Goal: Navigation & Orientation: Find specific page/section

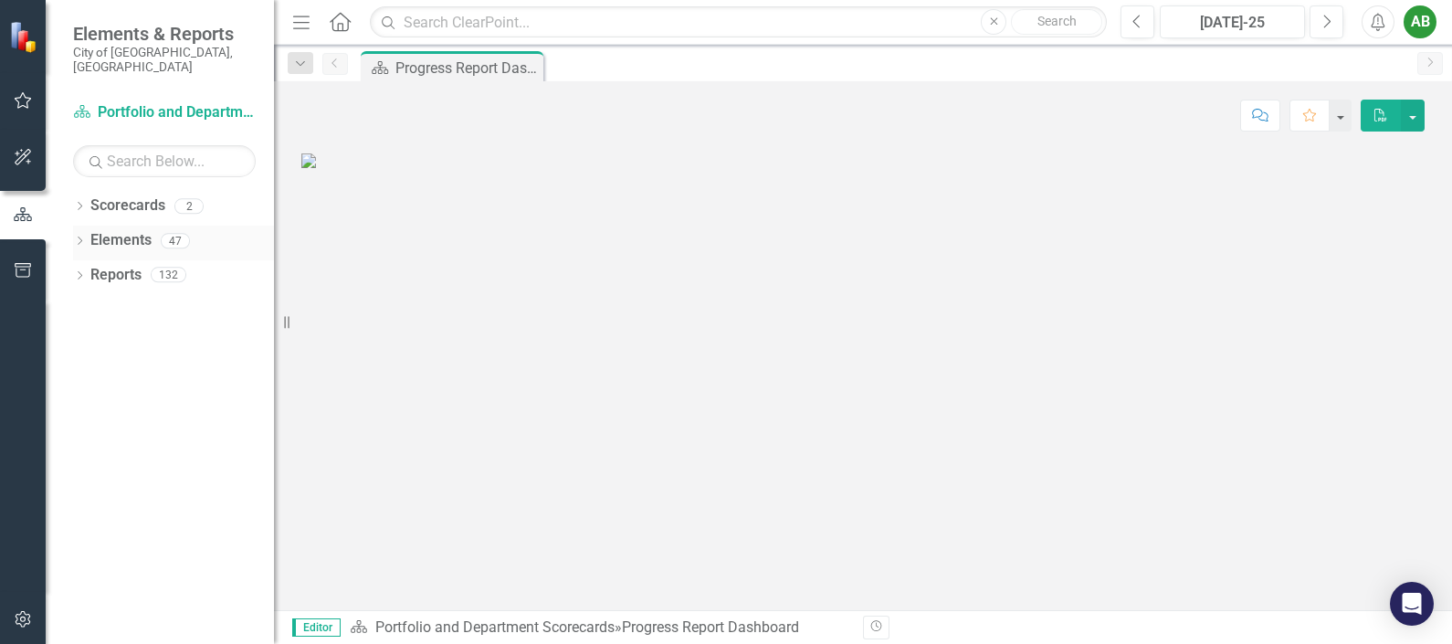
click at [77, 237] on icon "Dropdown" at bounding box center [79, 242] width 13 height 10
click at [89, 272] on icon "Dropdown" at bounding box center [88, 277] width 13 height 10
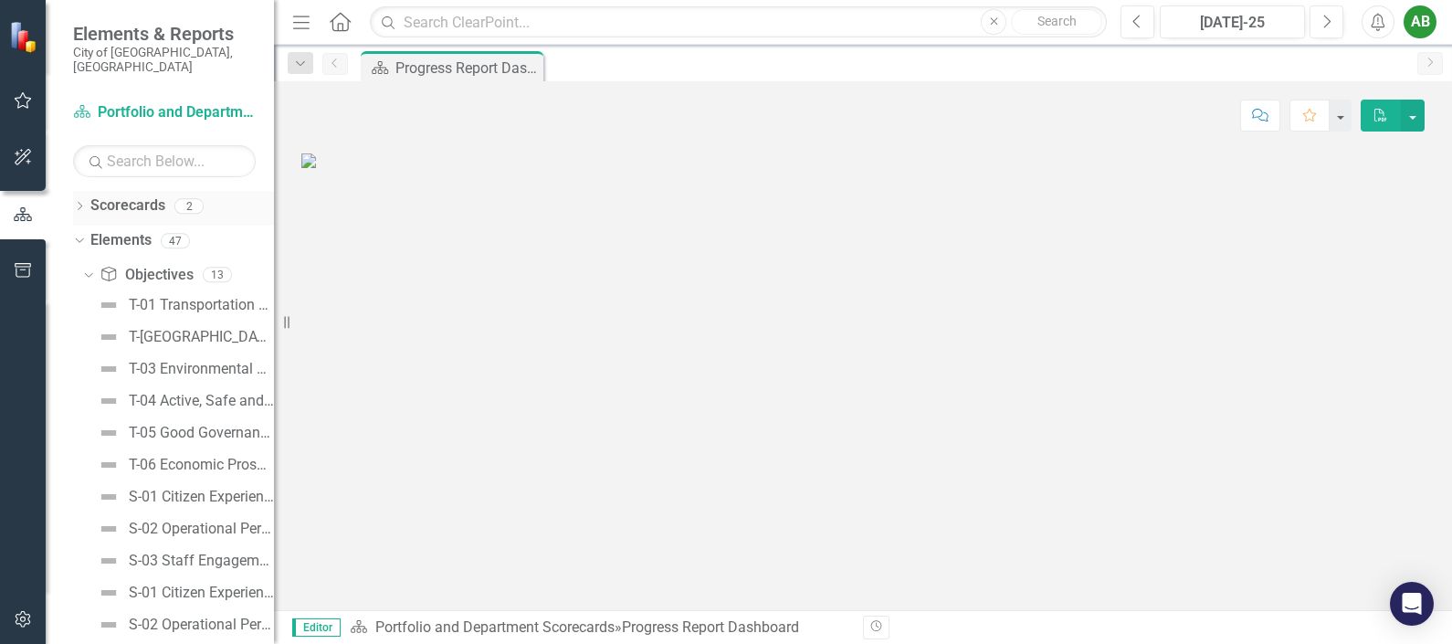
click at [82, 203] on icon "Dropdown" at bounding box center [79, 208] width 13 height 10
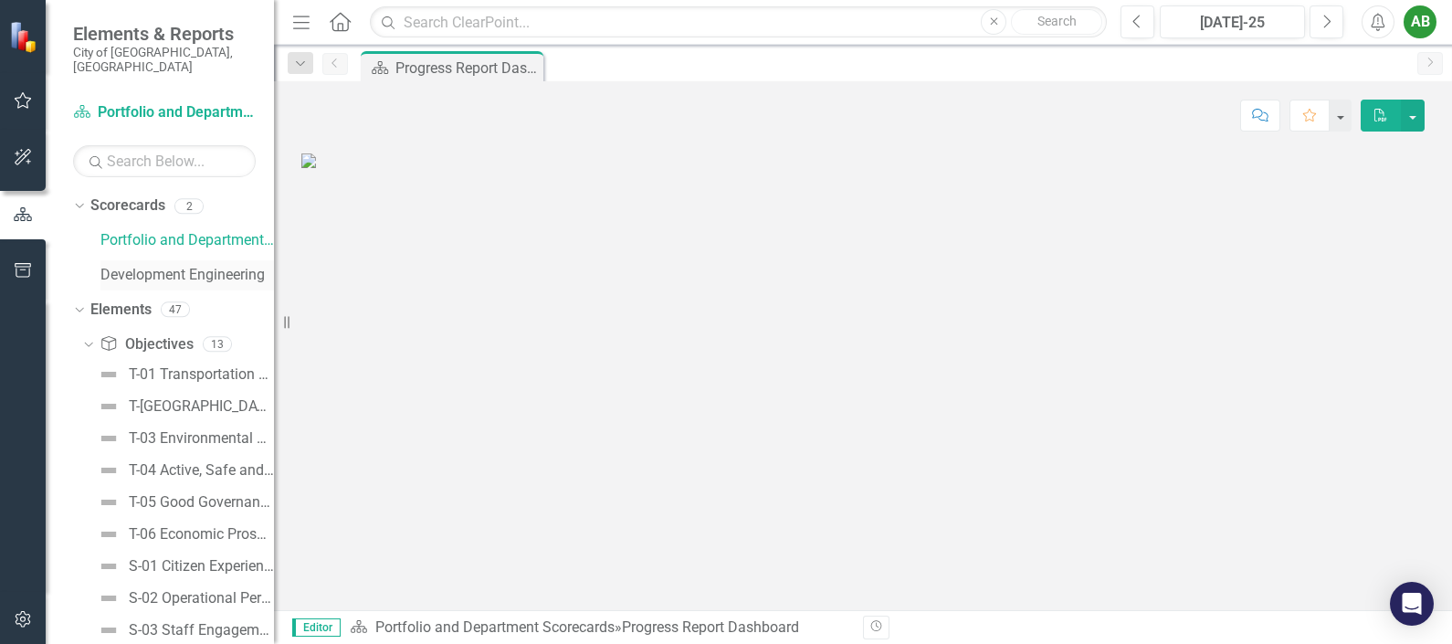
click at [165, 265] on link "Development Engineering" at bounding box center [187, 275] width 174 height 21
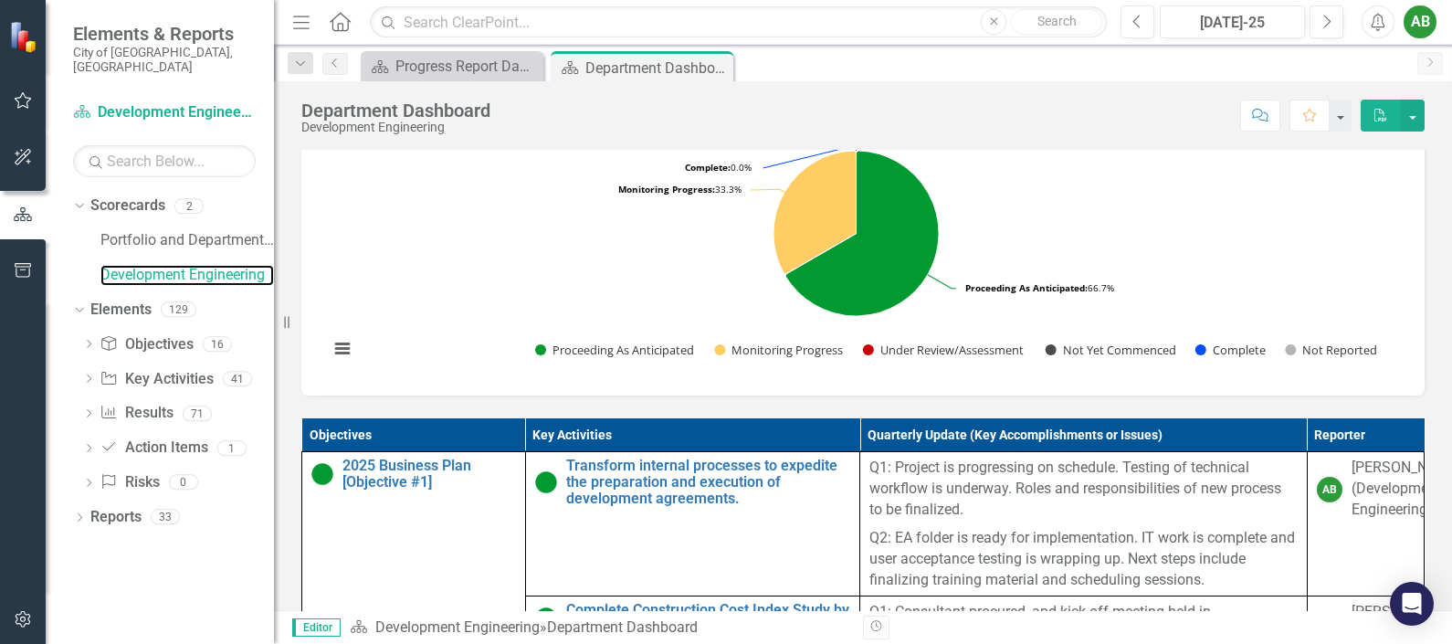
scroll to position [871, 0]
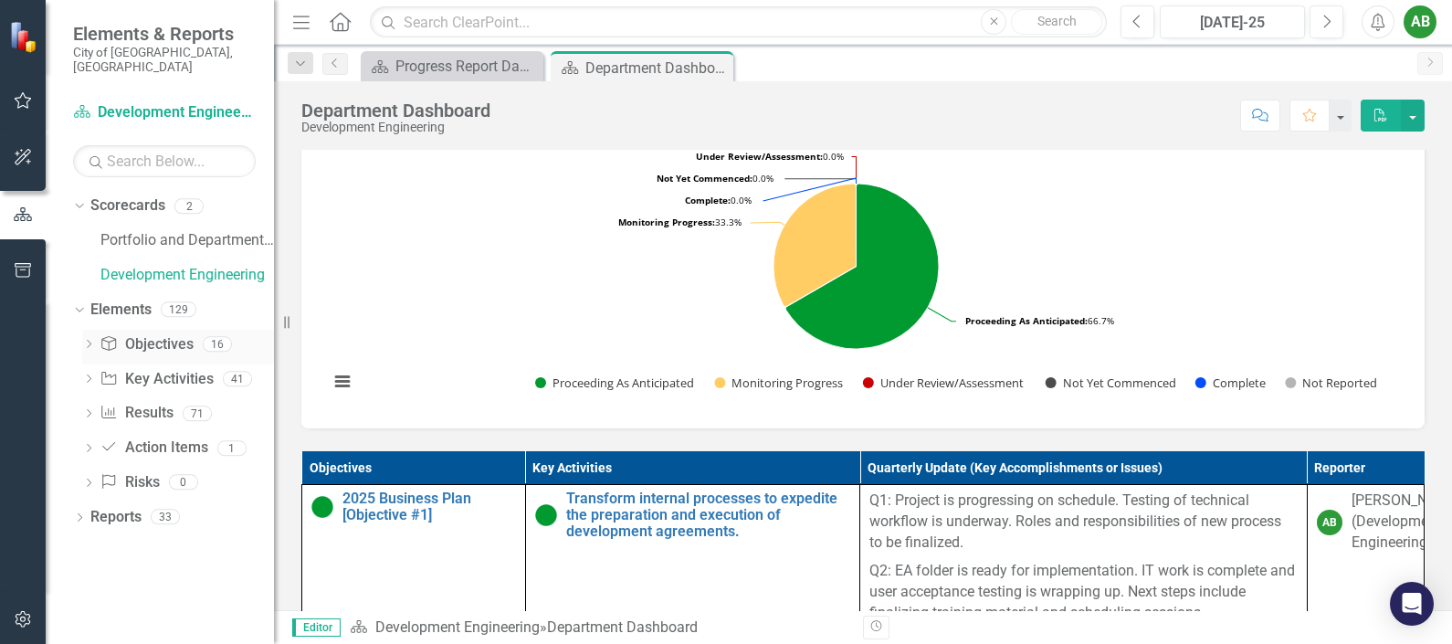
click at [86, 339] on div "Dropdown" at bounding box center [88, 347] width 13 height 16
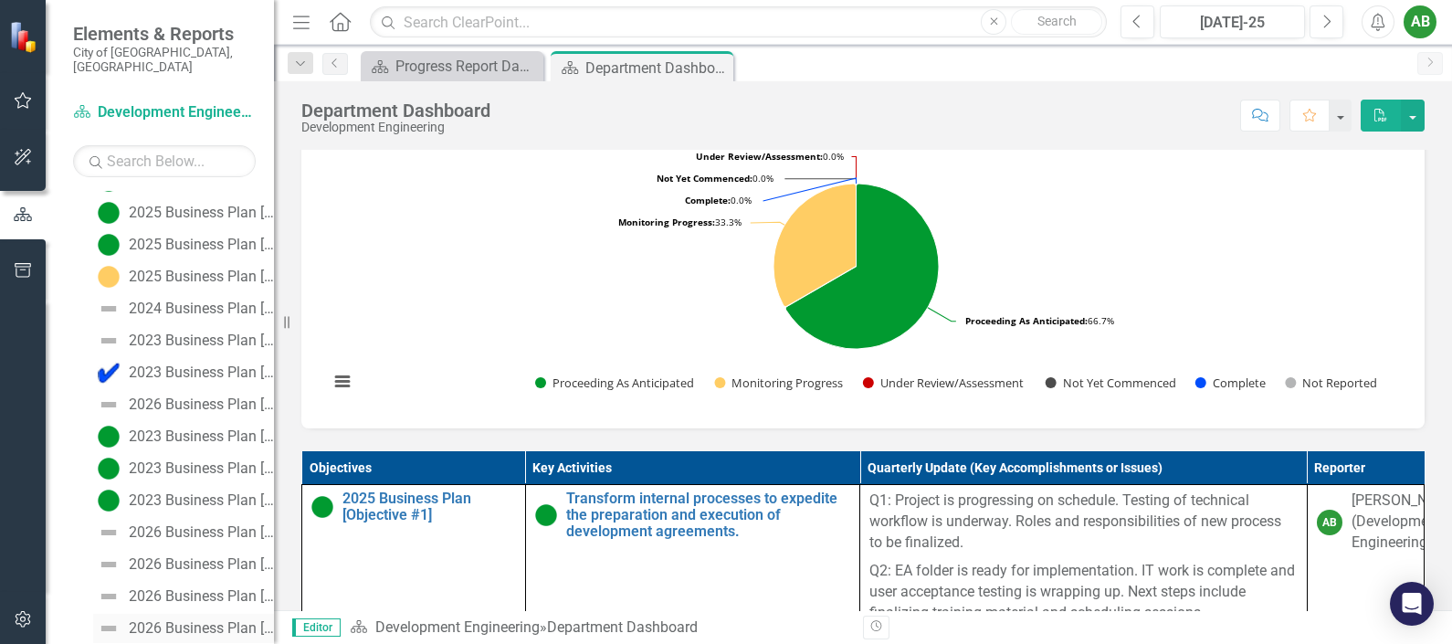
scroll to position [227, 0]
click at [152, 395] on div "2023 Business Plan [Objective #2]" at bounding box center [201, 403] width 145 height 16
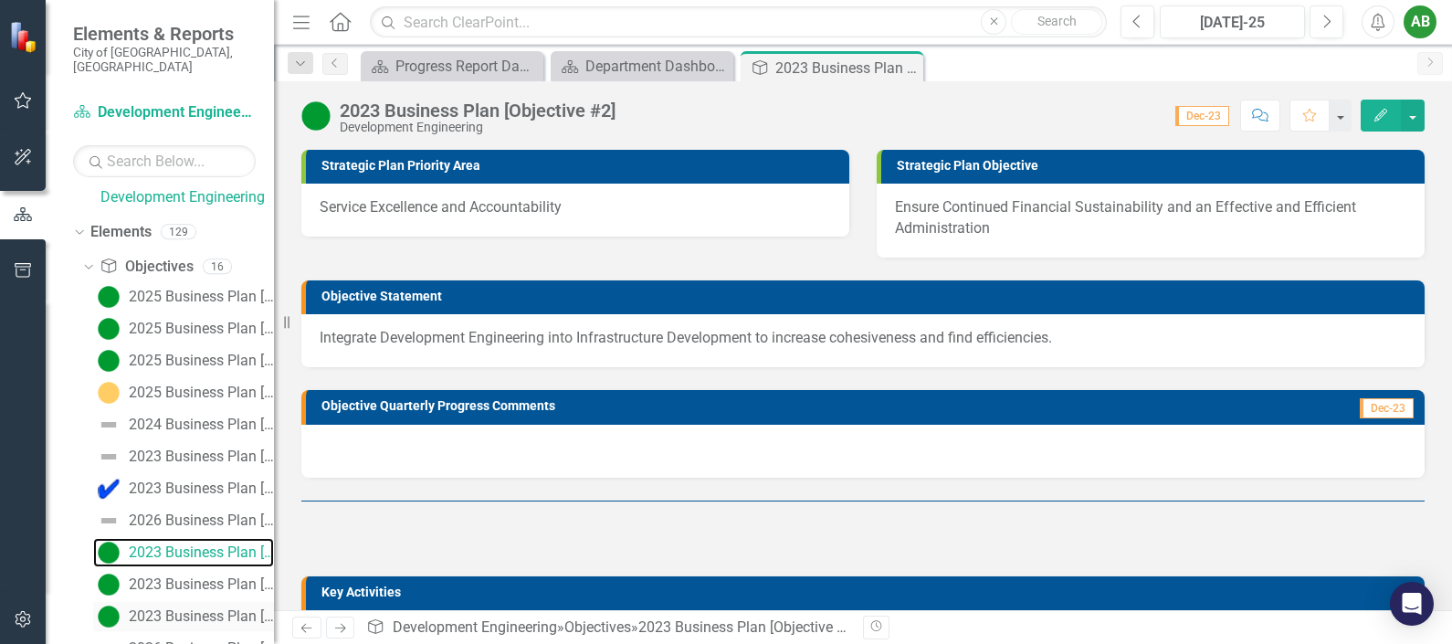
scroll to position [113, 0]
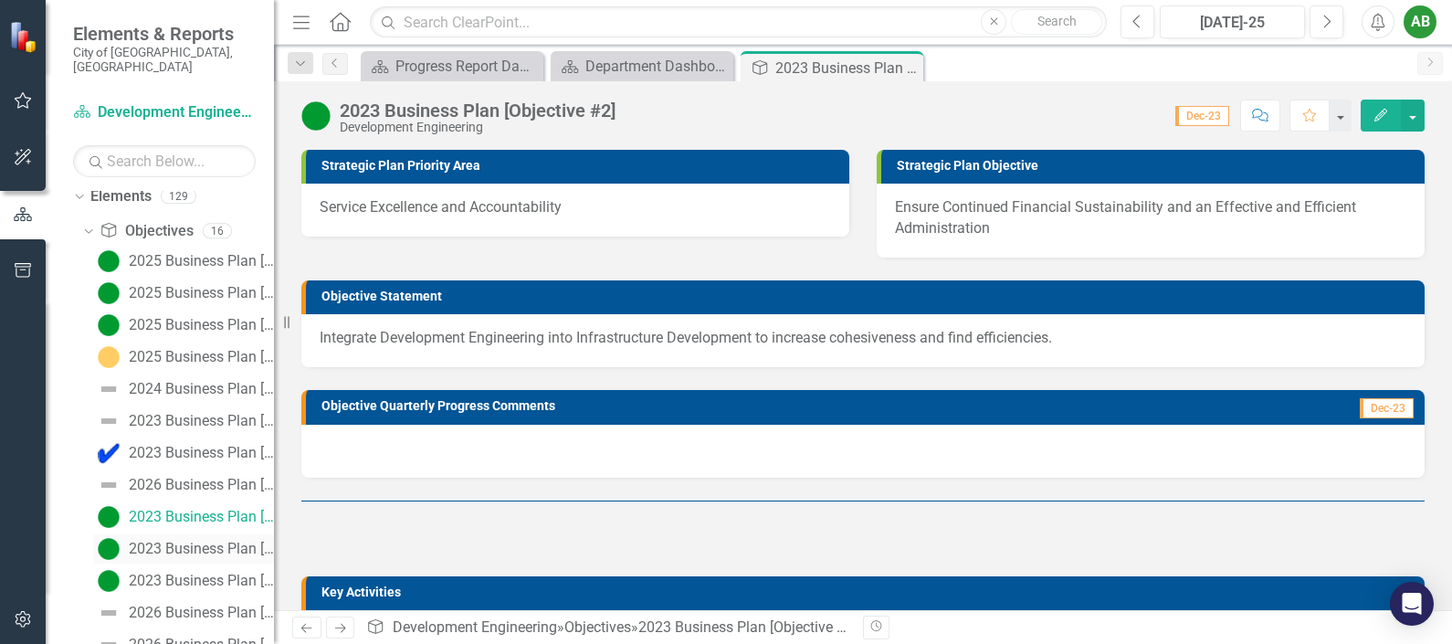
click at [164, 541] on div "2023 Business Plan [Objective #3]" at bounding box center [201, 549] width 145 height 16
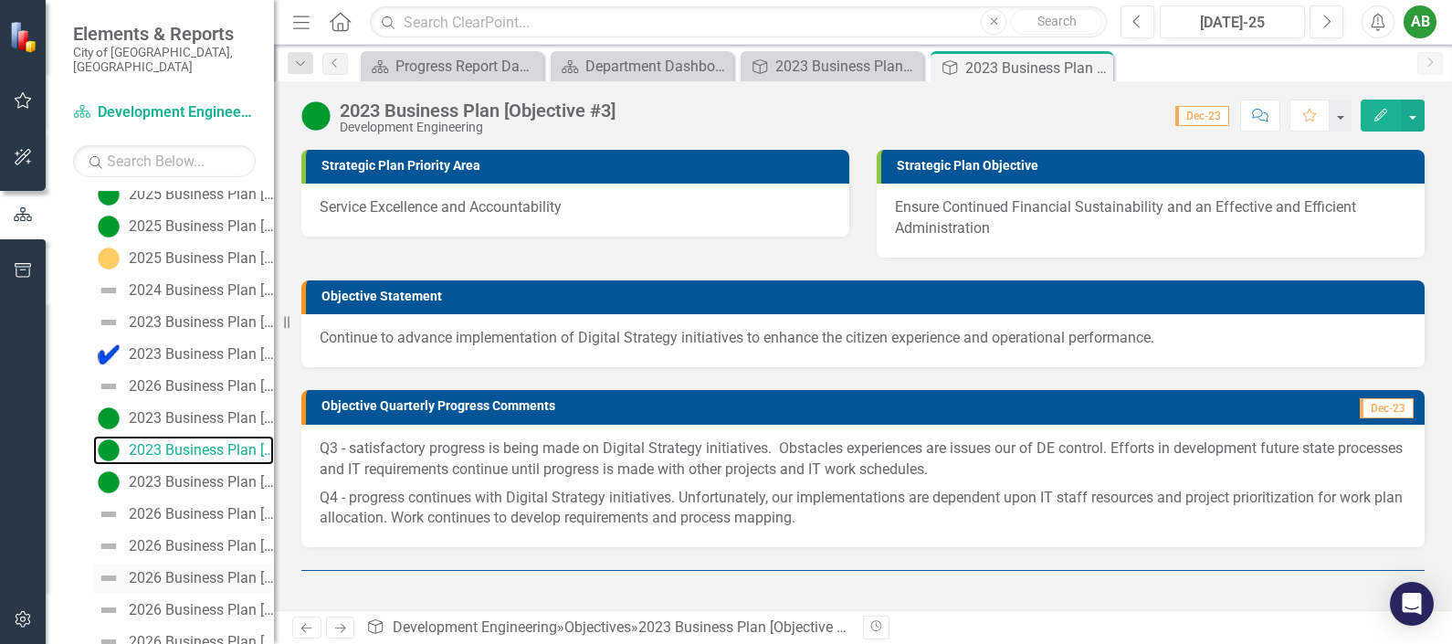
scroll to position [246, 0]
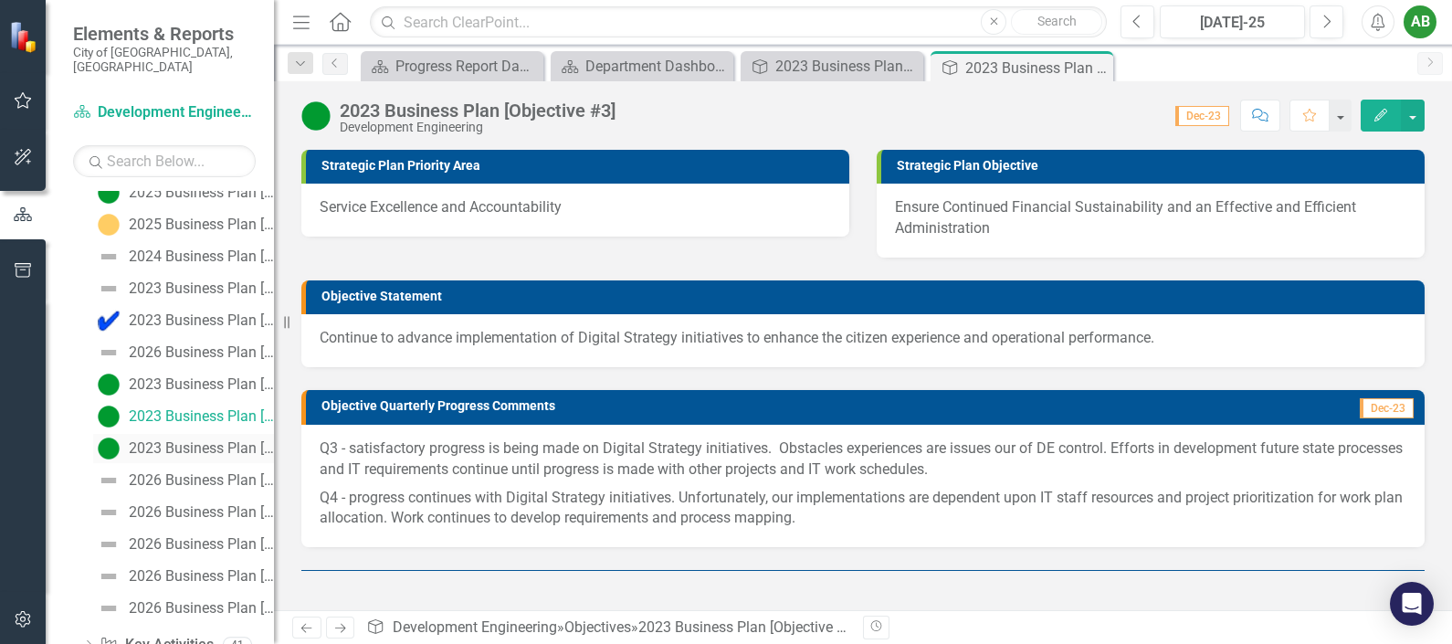
click at [167, 440] on div "2023 Business Plan [Objective #4]" at bounding box center [201, 448] width 145 height 16
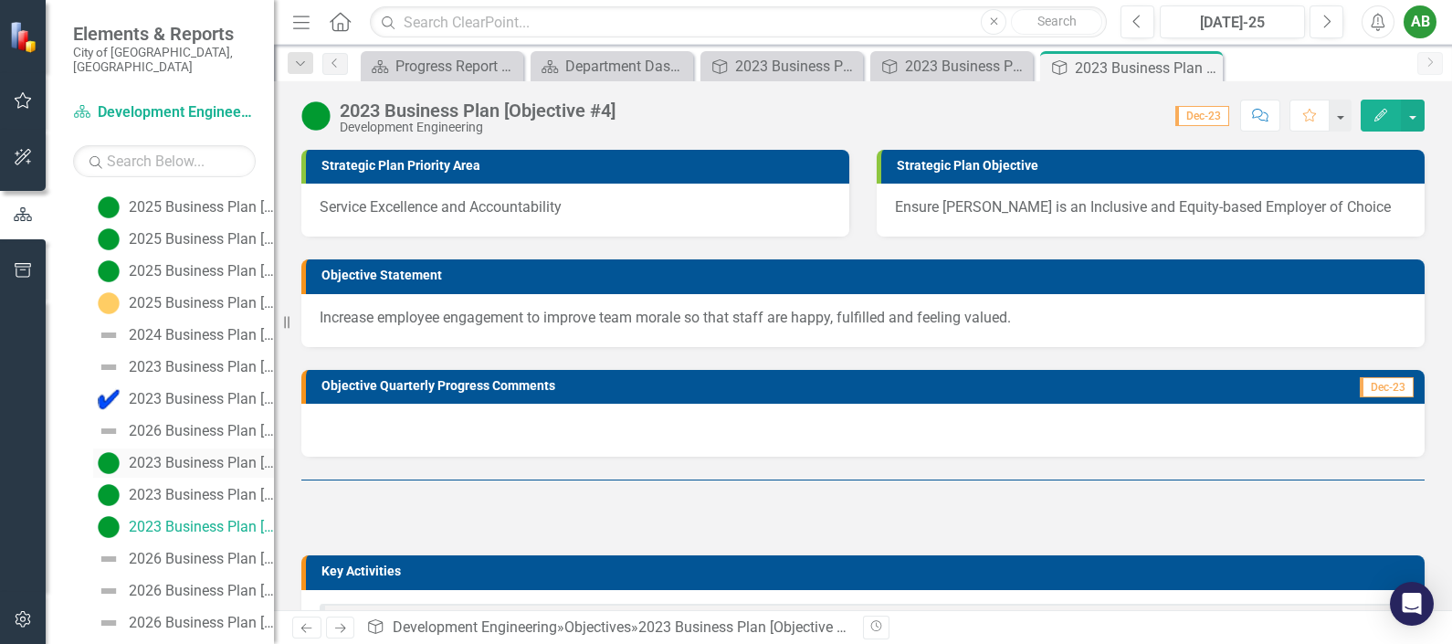
scroll to position [160, 0]
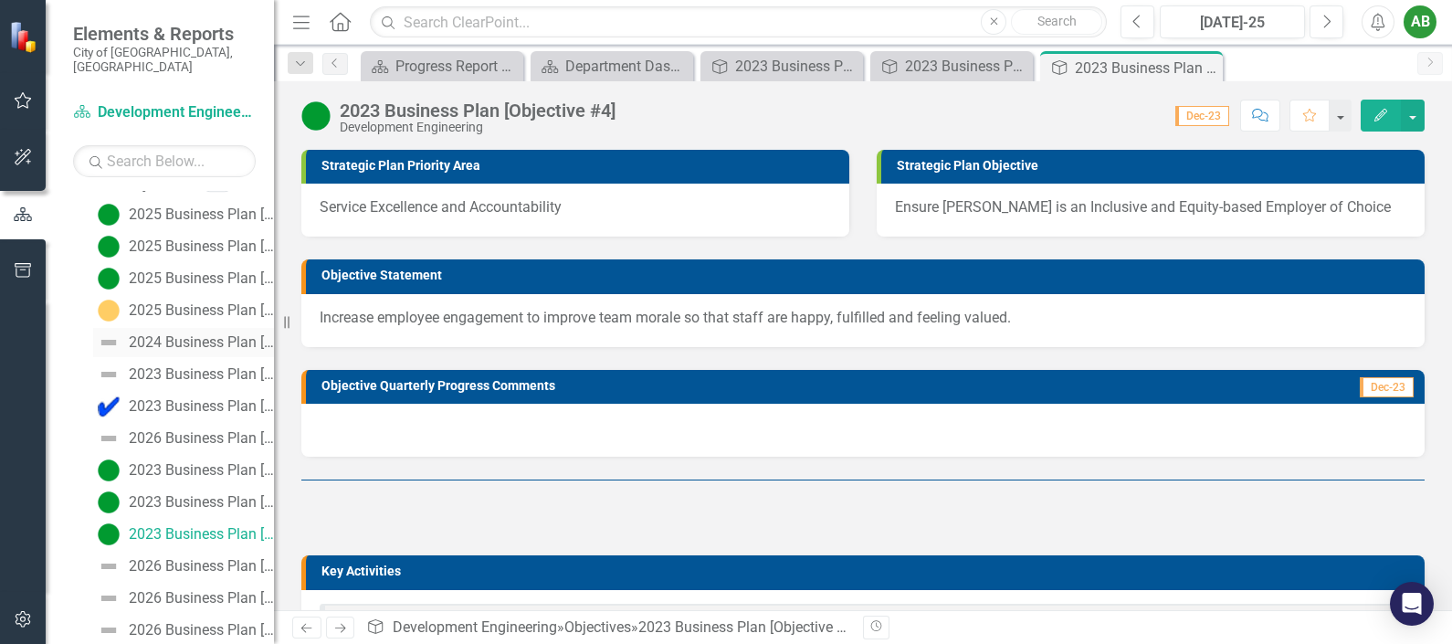
click at [206, 334] on div "2024 Business Plan [Executive Summary]" at bounding box center [201, 342] width 145 height 16
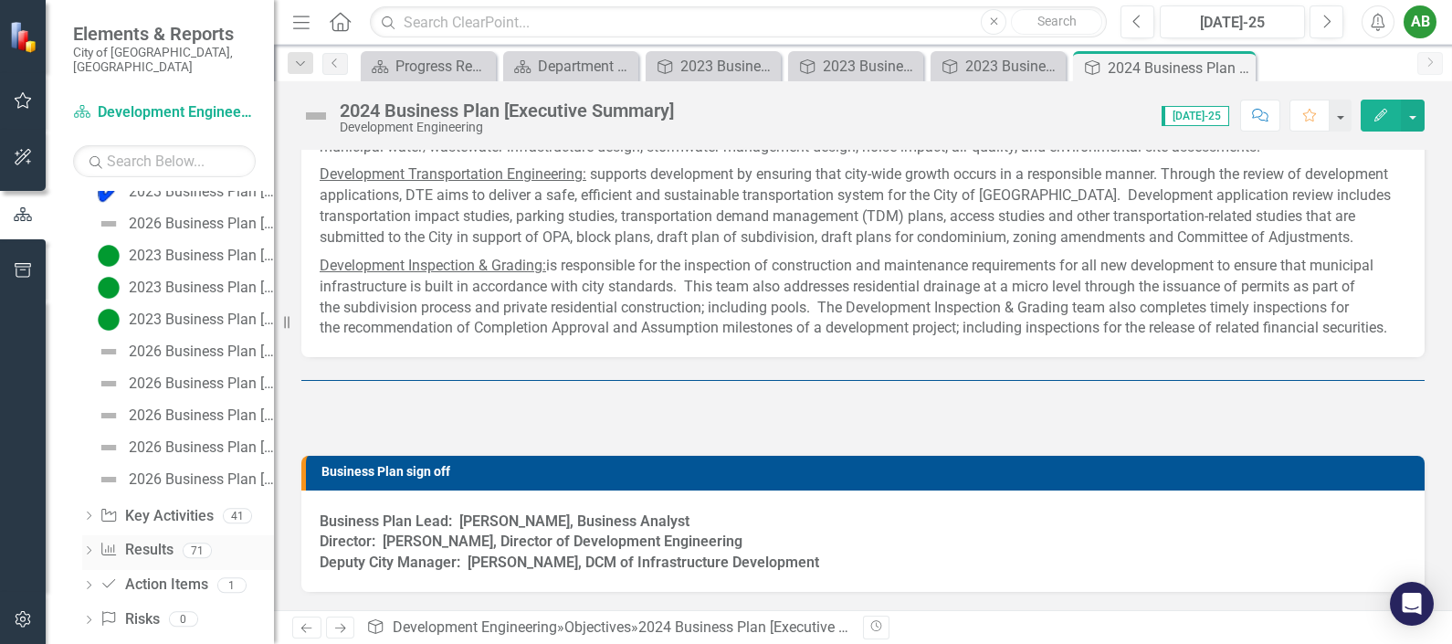
scroll to position [388, 0]
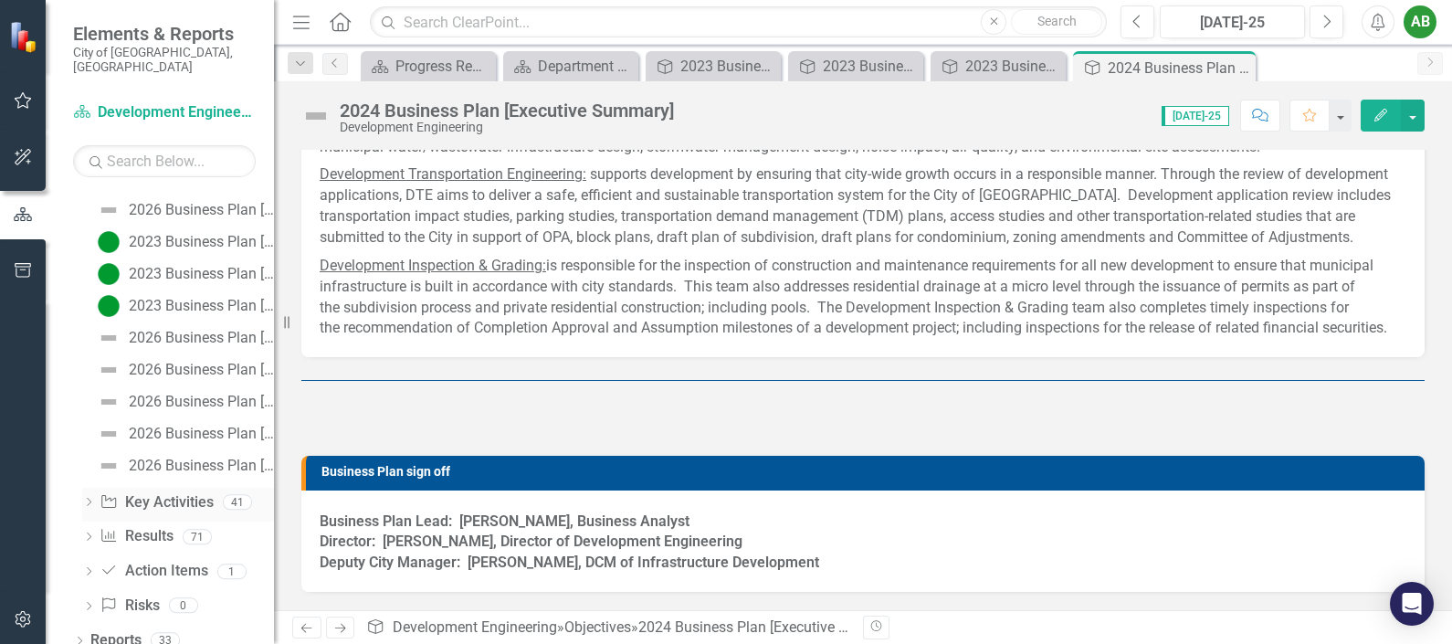
click at [87, 499] on icon "Dropdown" at bounding box center [88, 504] width 13 height 10
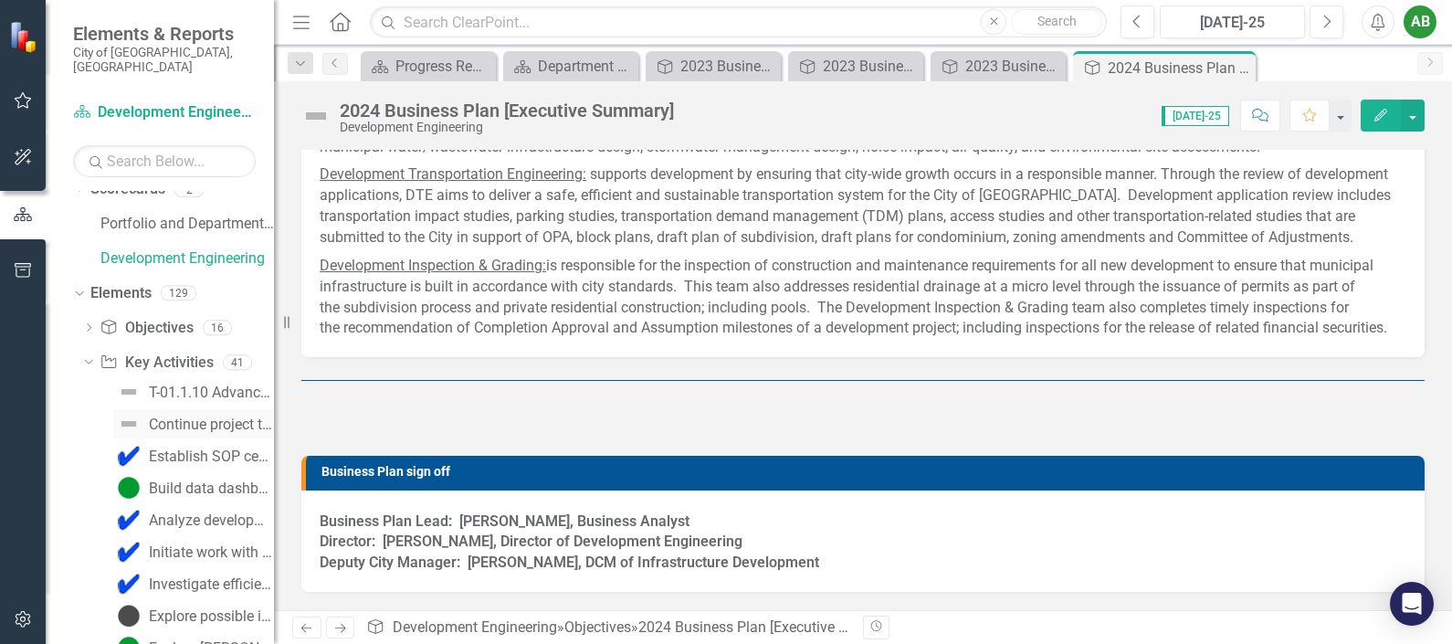
scroll to position [0, 0]
